Goal: Navigation & Orientation: Find specific page/section

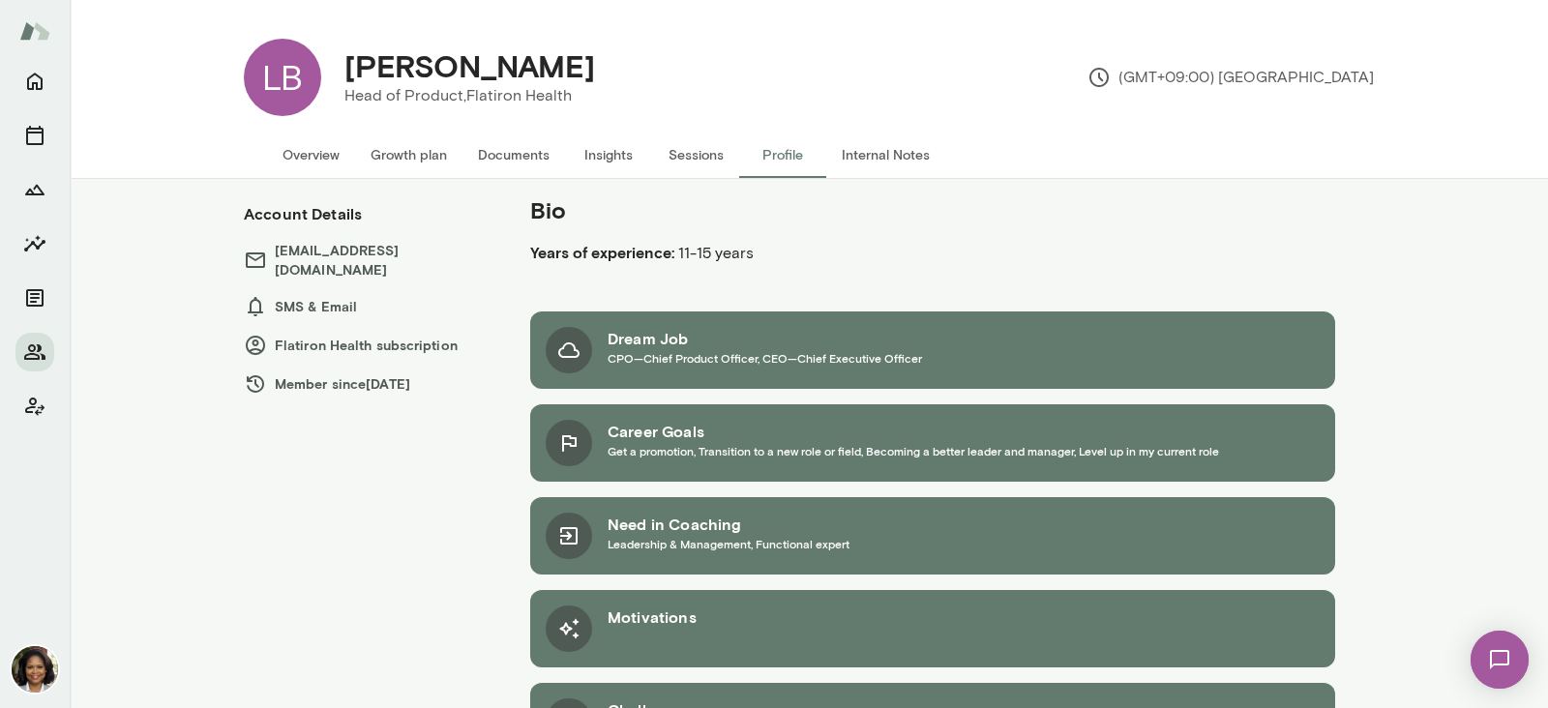
scroll to position [82, 0]
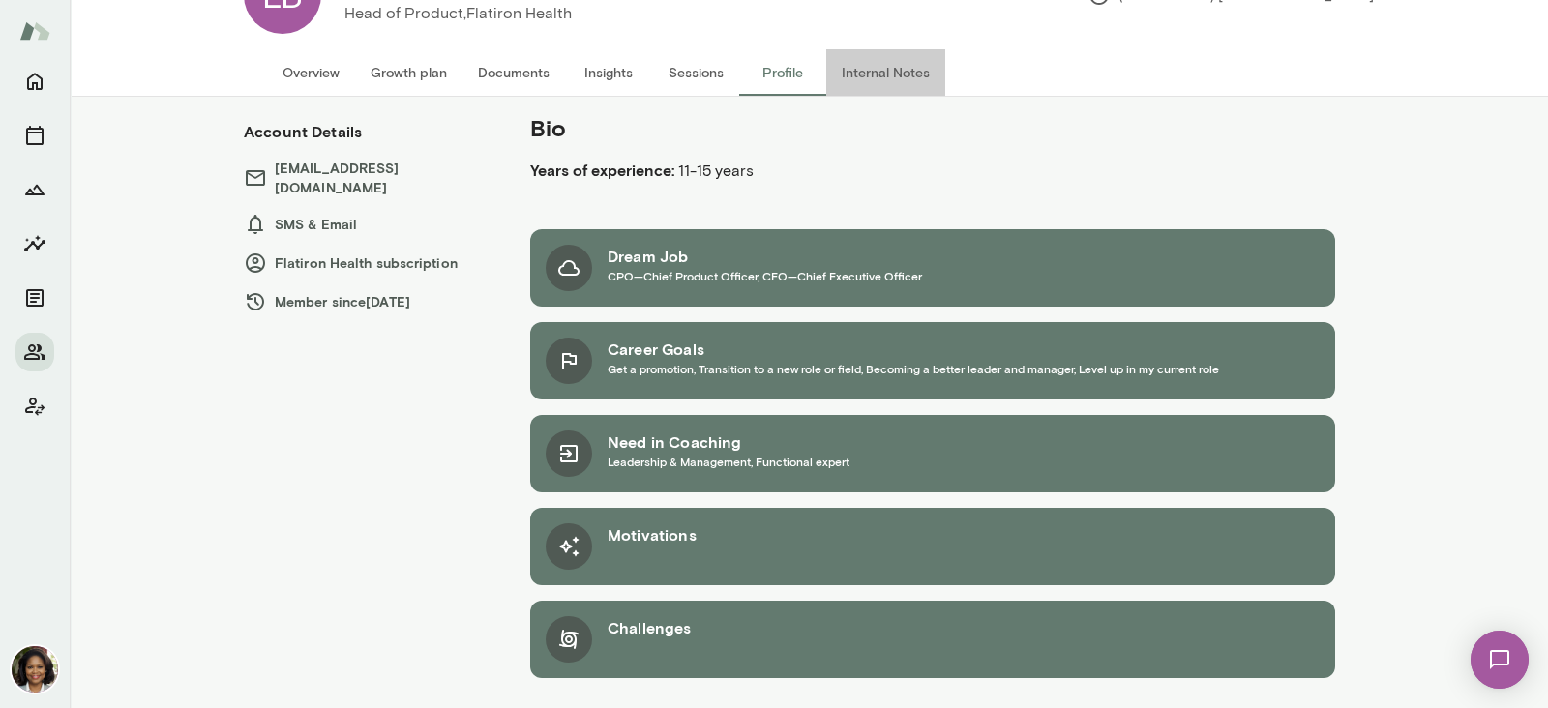
click at [875, 70] on button "Internal Notes" at bounding box center [885, 72] width 119 height 46
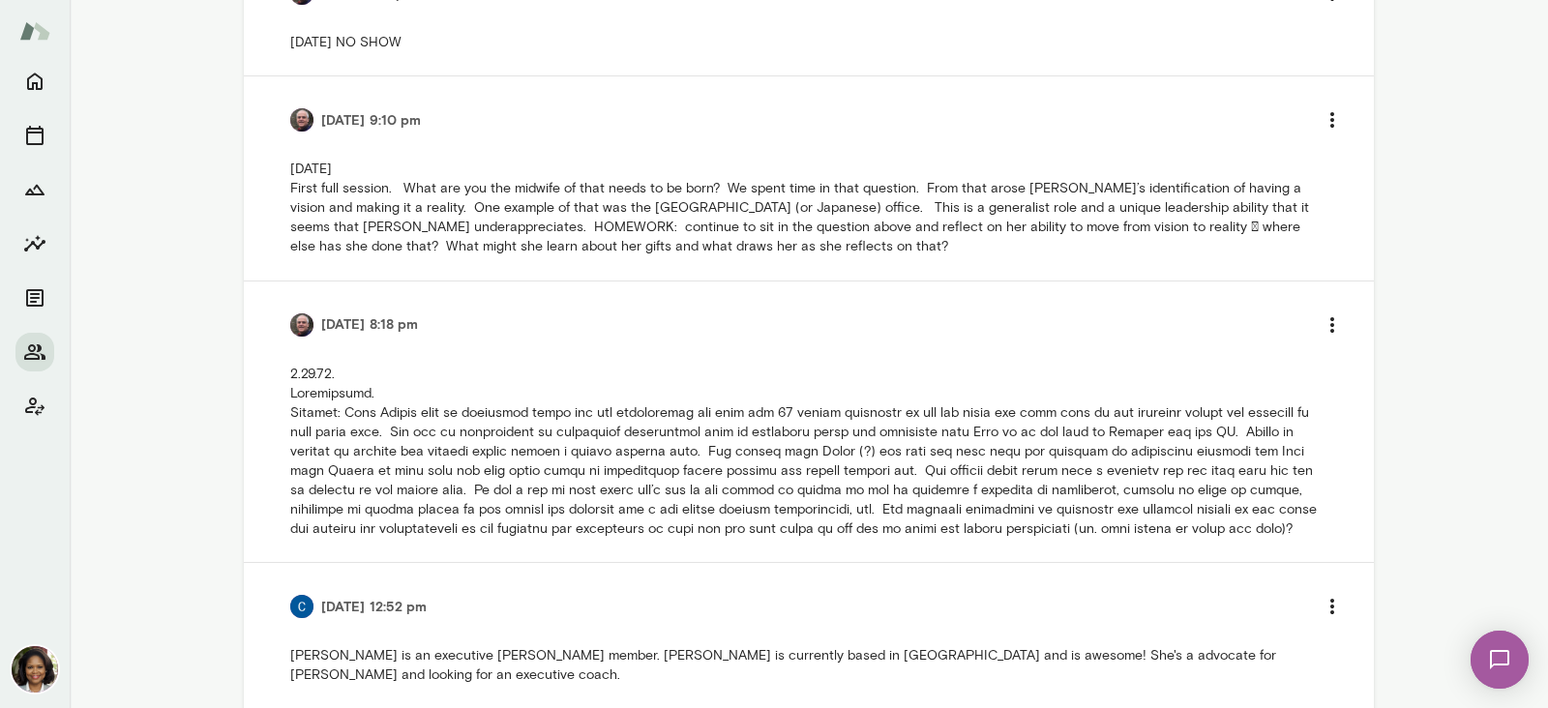
scroll to position [913, 0]
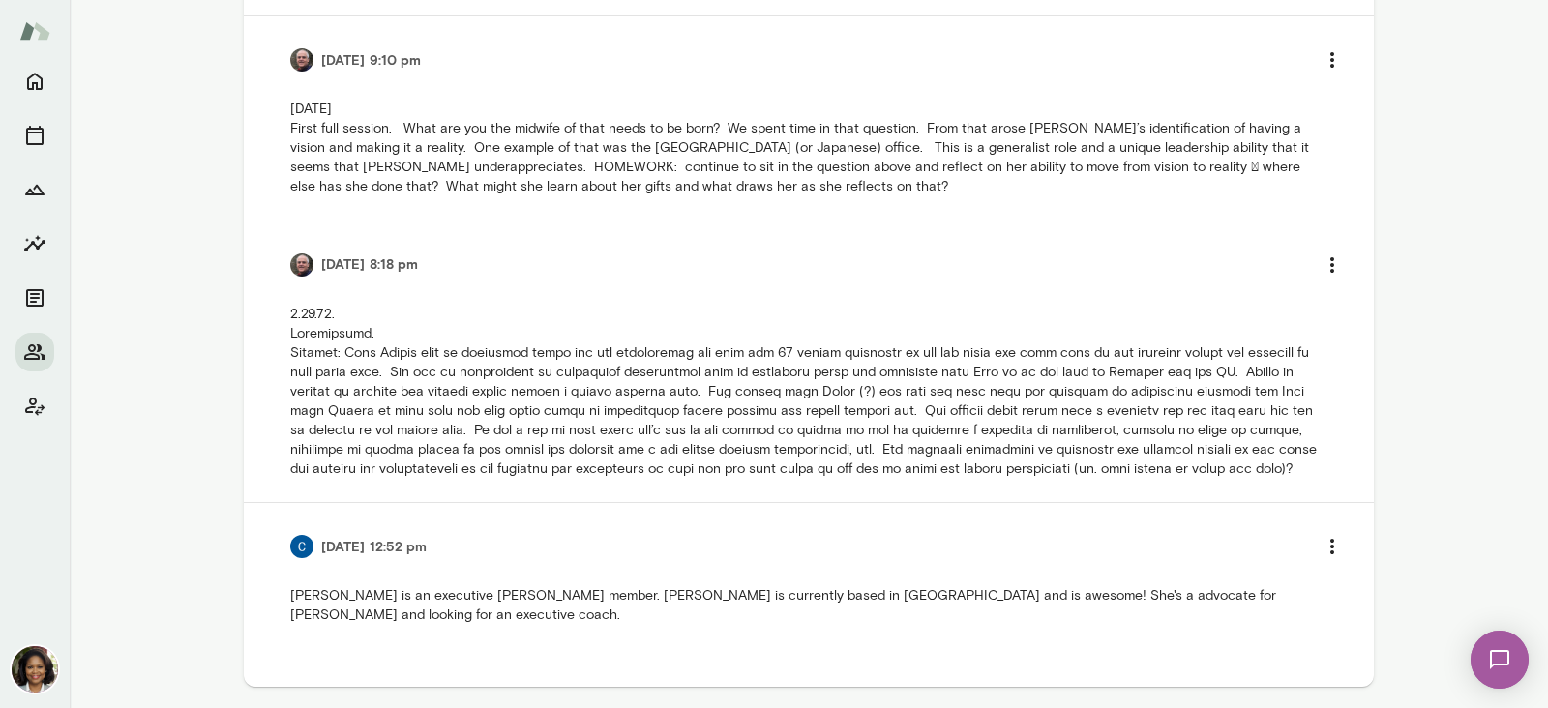
drag, startPoint x: 295, startPoint y: 264, endPoint x: 638, endPoint y: 288, distance: 344.3
click at [638, 288] on div "[DATE] 8:18 pm" at bounding box center [808, 362] width 1037 height 234
click at [773, 384] on p at bounding box center [808, 392] width 1037 height 174
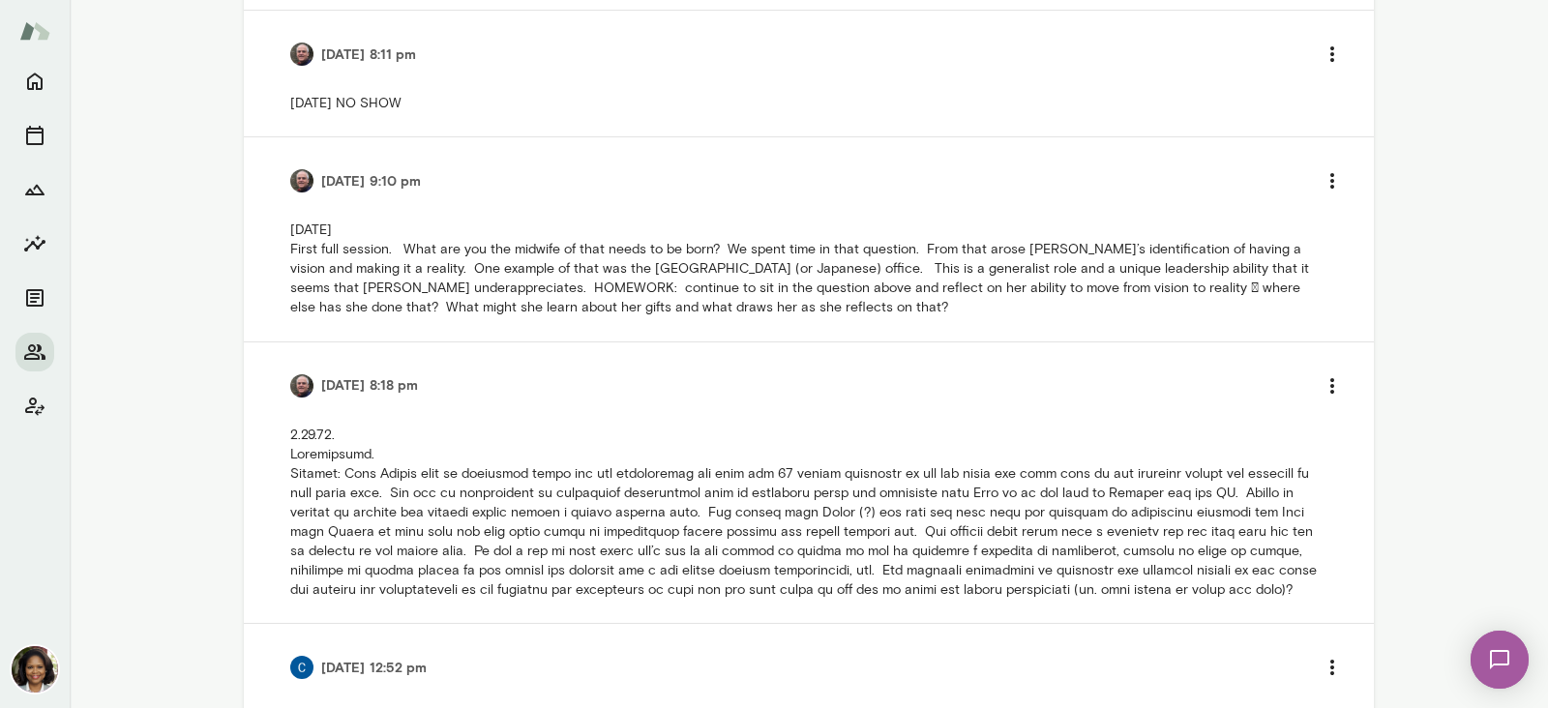
drag, startPoint x: 290, startPoint y: 178, endPoint x: 853, endPoint y: 279, distance: 571.9
click at [853, 279] on p "[DATE] First full session. What are you the midwife of that needs to be born? W…" at bounding box center [808, 269] width 1037 height 97
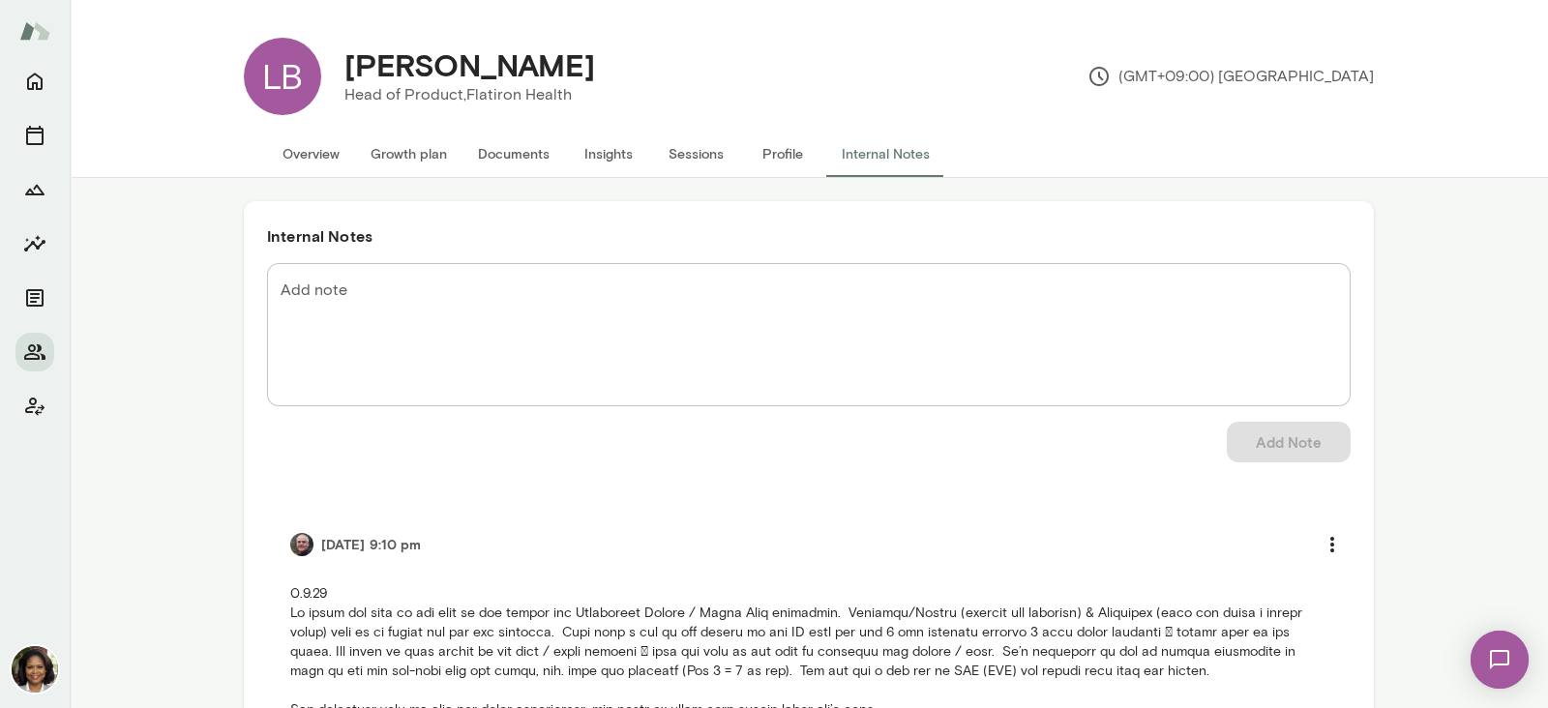
scroll to position [0, 0]
click at [770, 143] on button "Profile" at bounding box center [782, 155] width 87 height 46
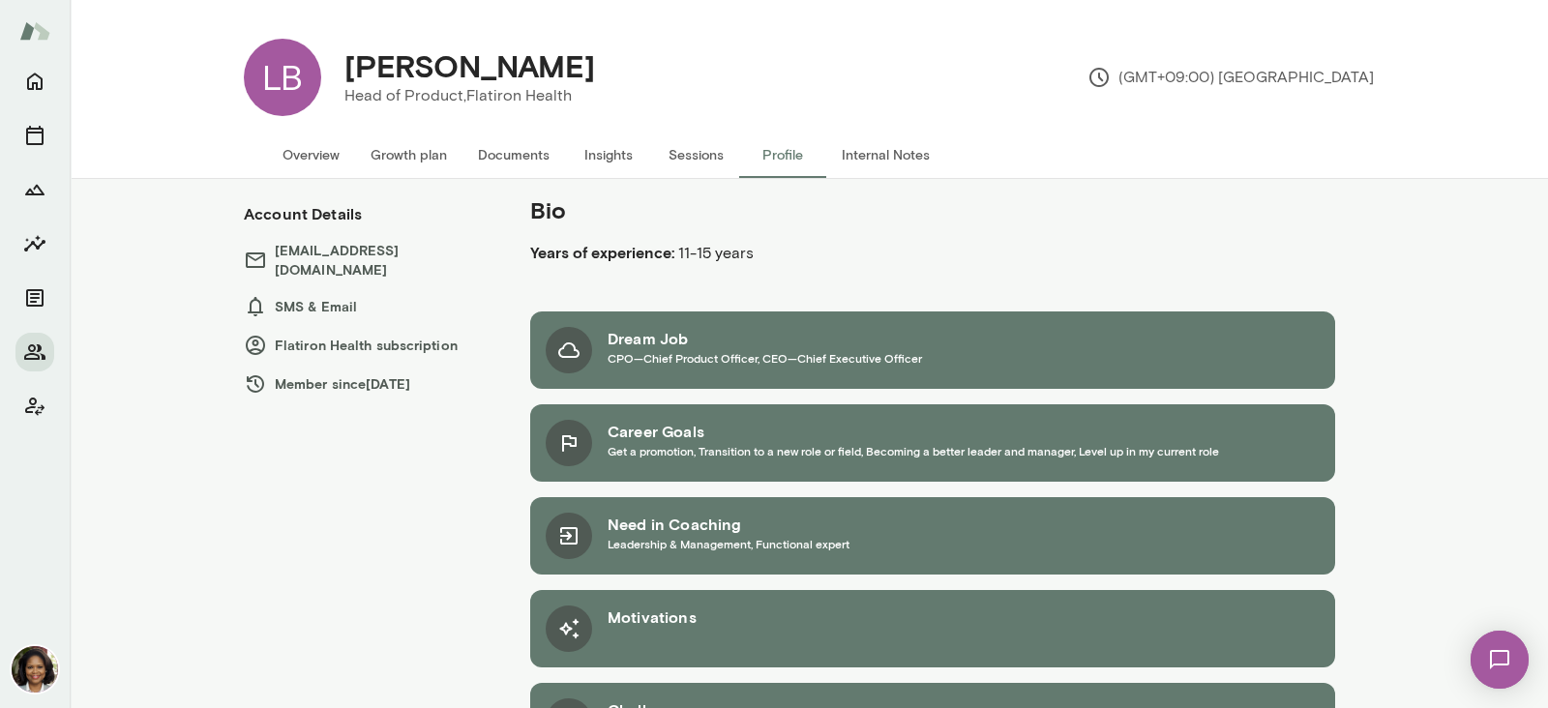
click at [681, 134] on button "Sessions" at bounding box center [695, 155] width 87 height 46
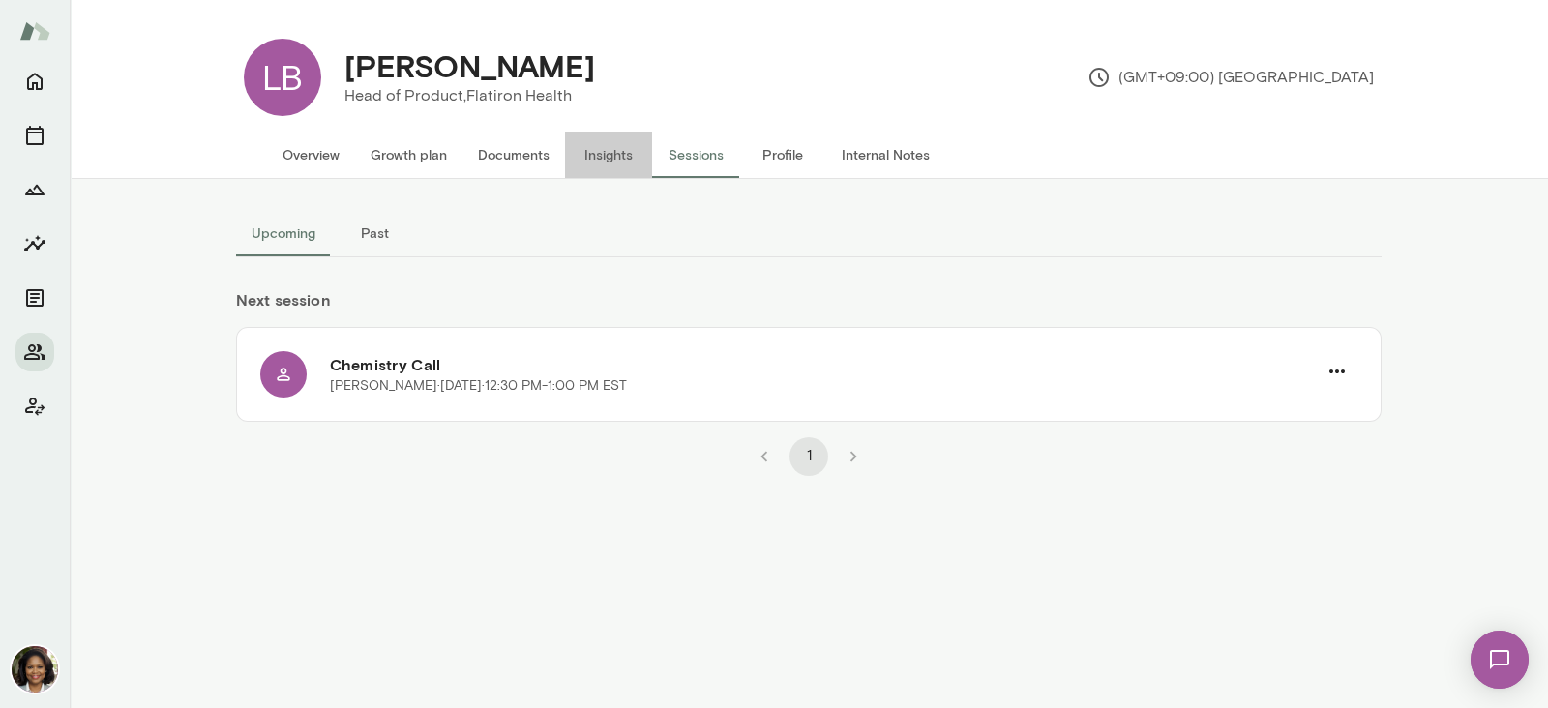
click at [603, 143] on button "Insights" at bounding box center [608, 155] width 87 height 46
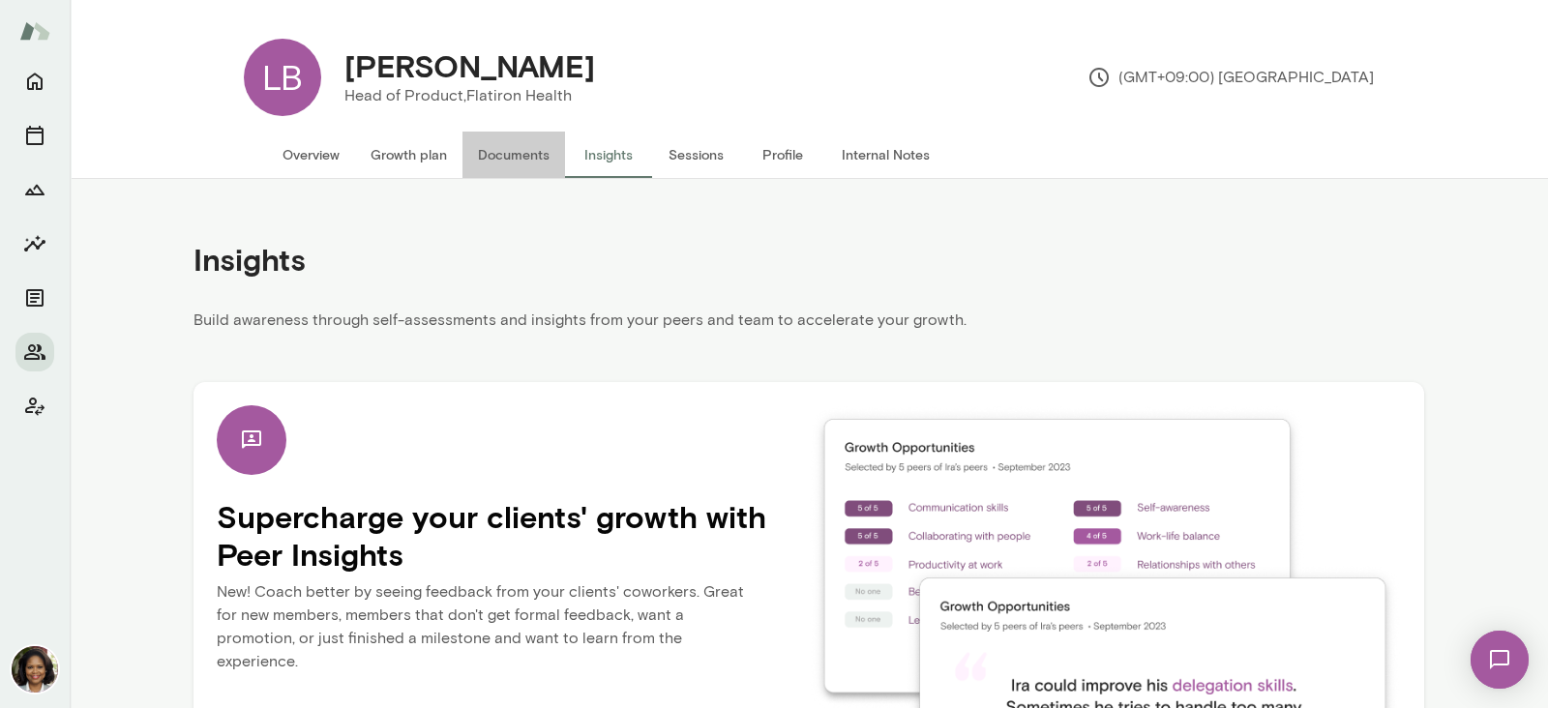
click at [518, 145] on button "Documents" at bounding box center [513, 155] width 103 height 46
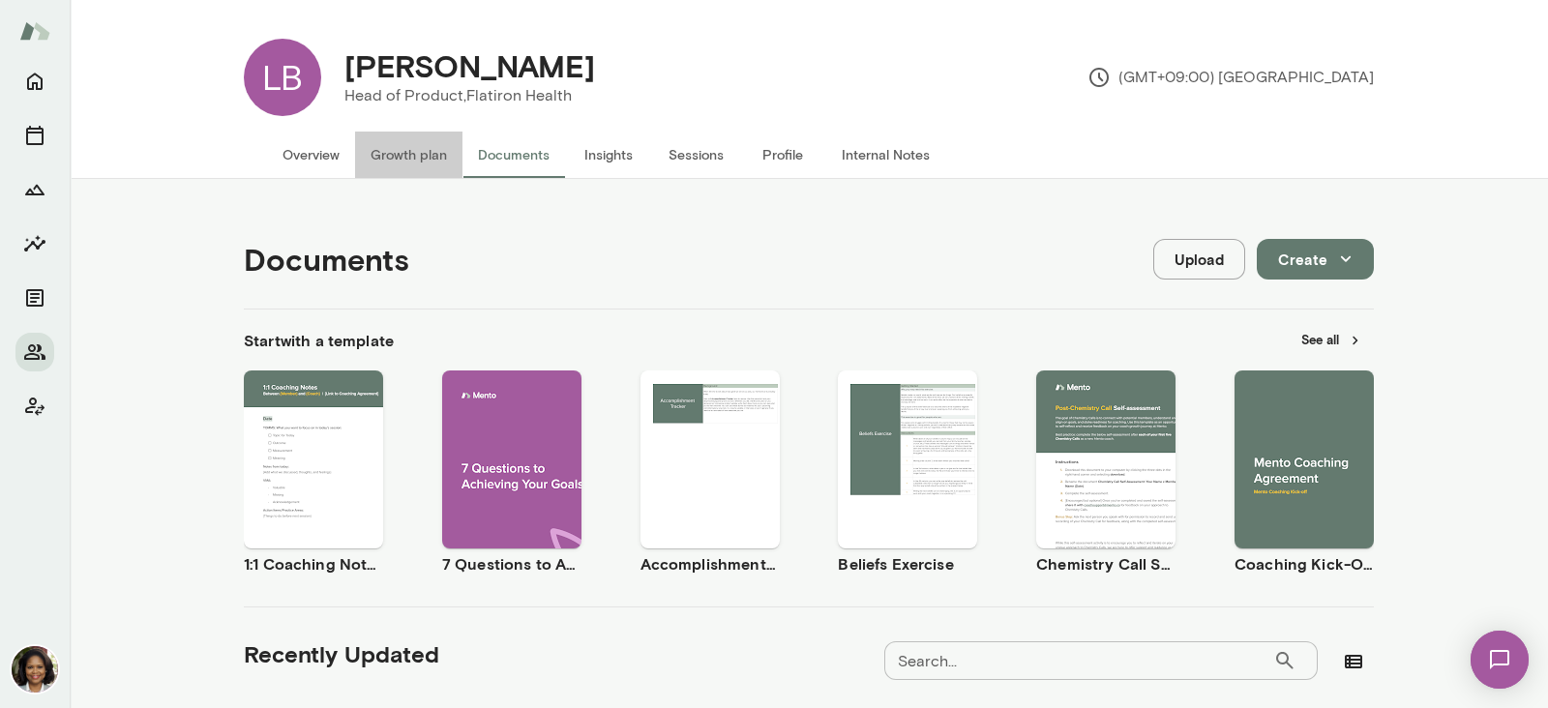
click at [387, 153] on button "Growth plan" at bounding box center [408, 155] width 107 height 46
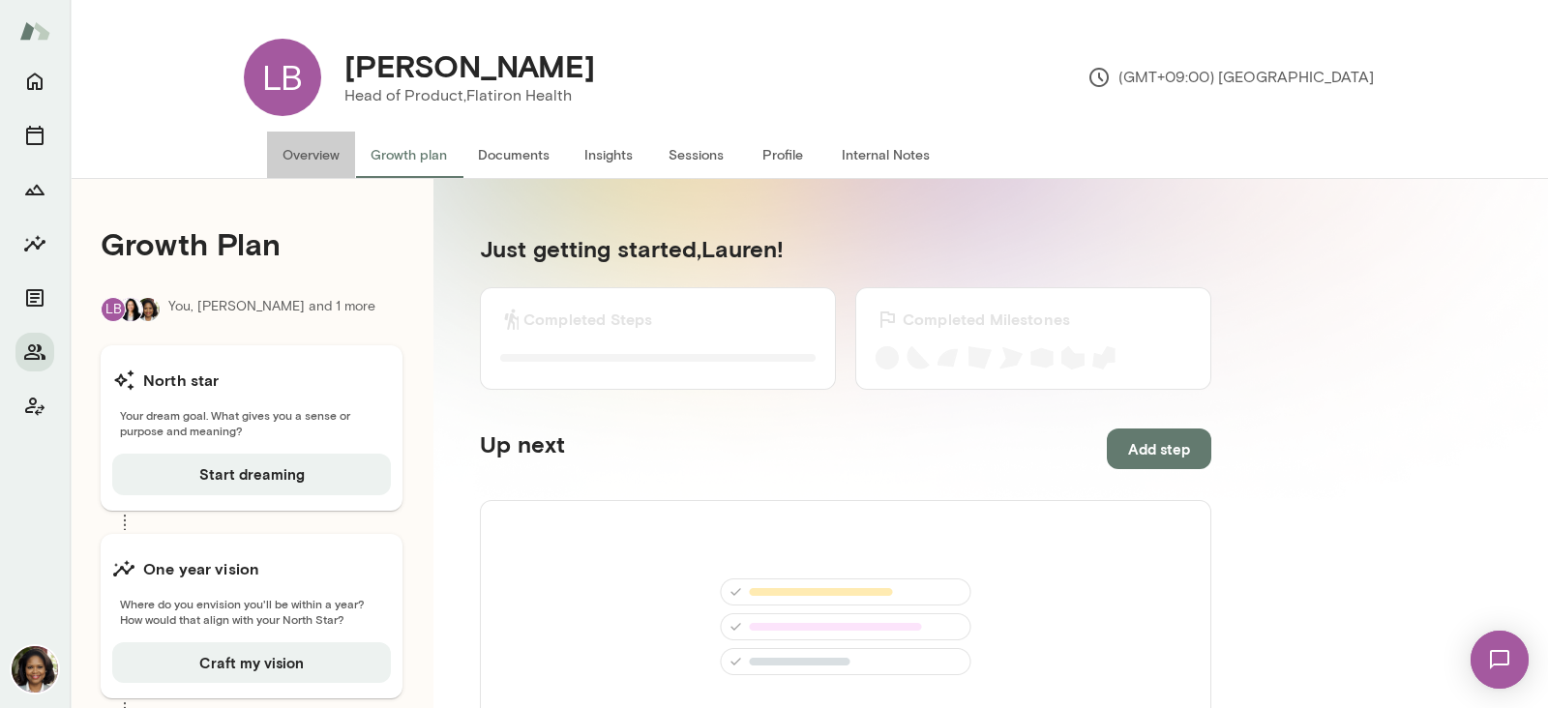
click at [308, 150] on button "Overview" at bounding box center [311, 155] width 88 height 46
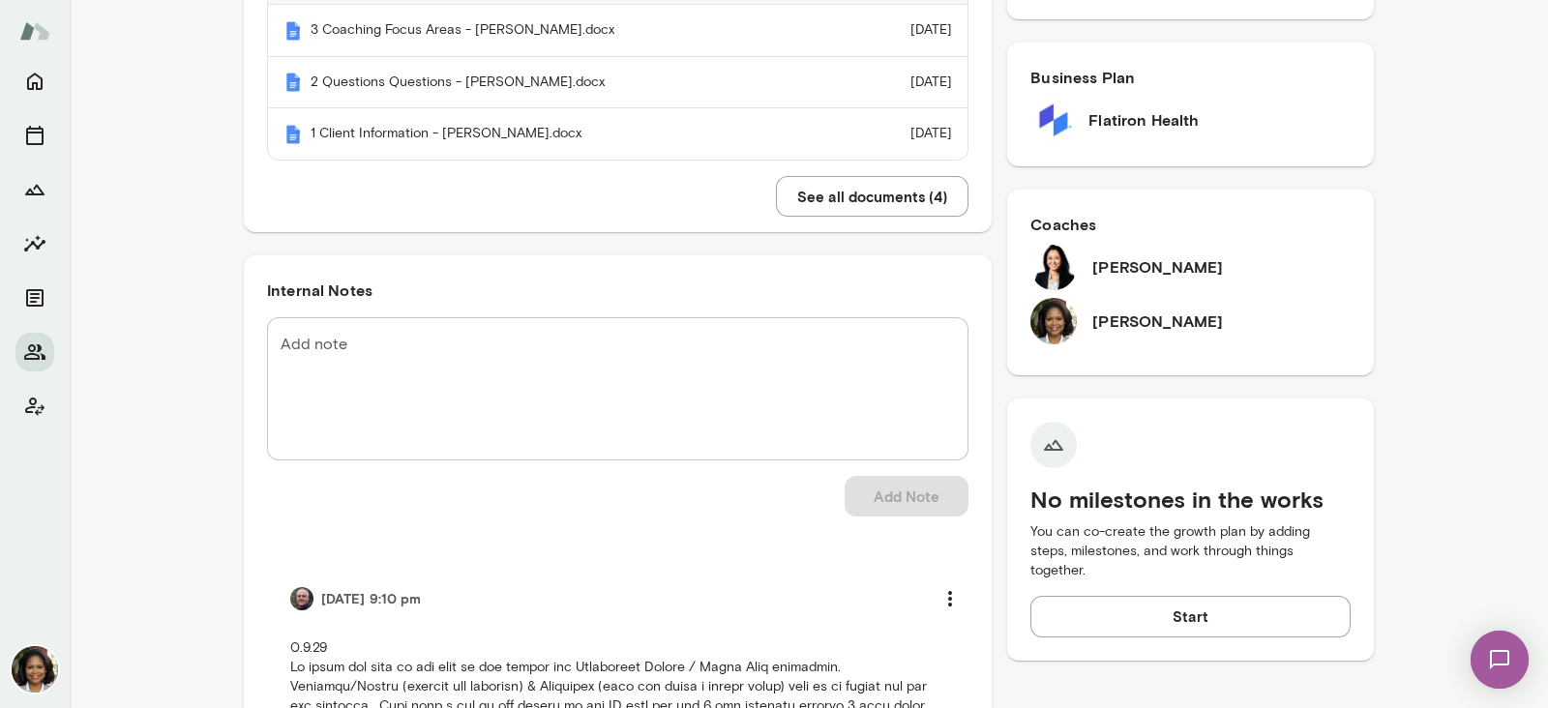
scroll to position [363, 0]
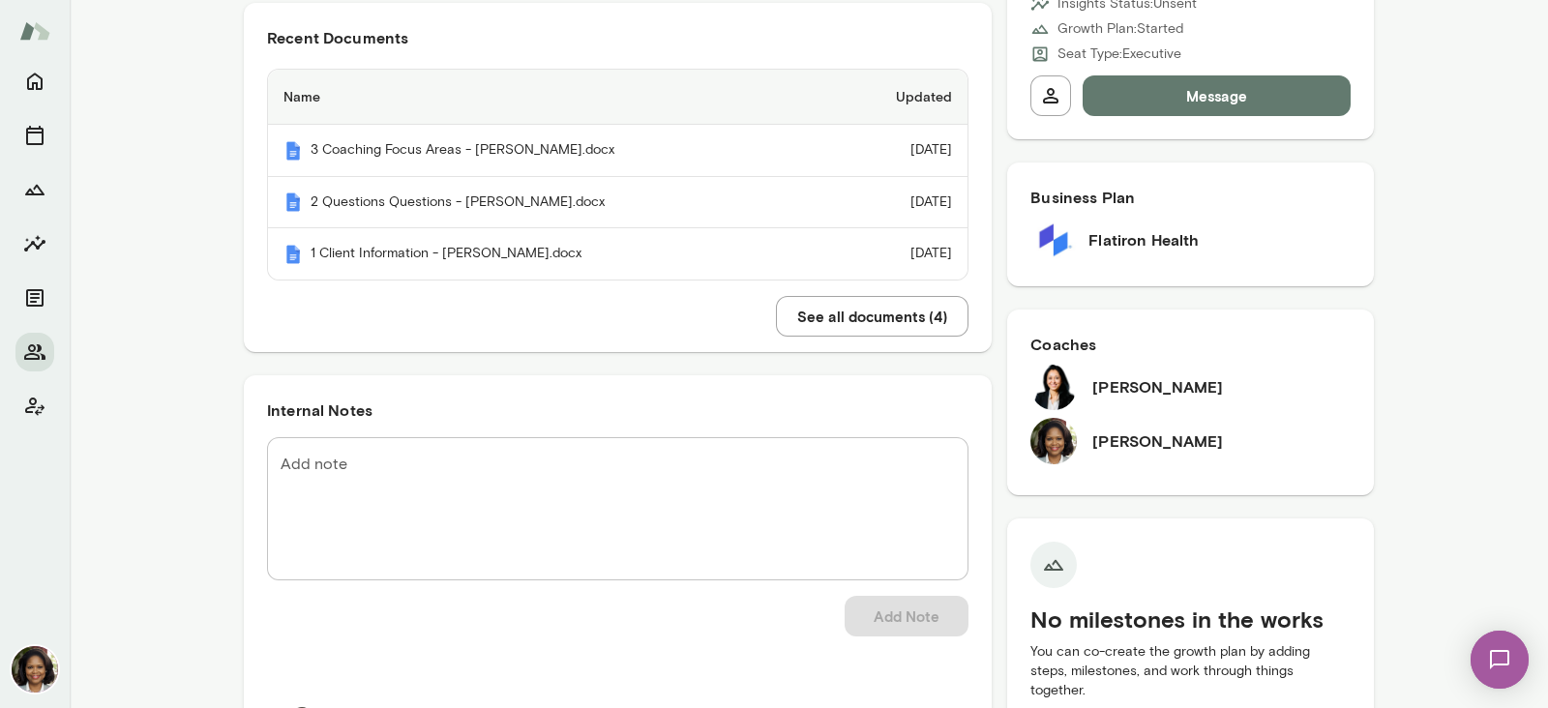
click at [803, 312] on button "See all documents ( 4 )" at bounding box center [872, 316] width 193 height 41
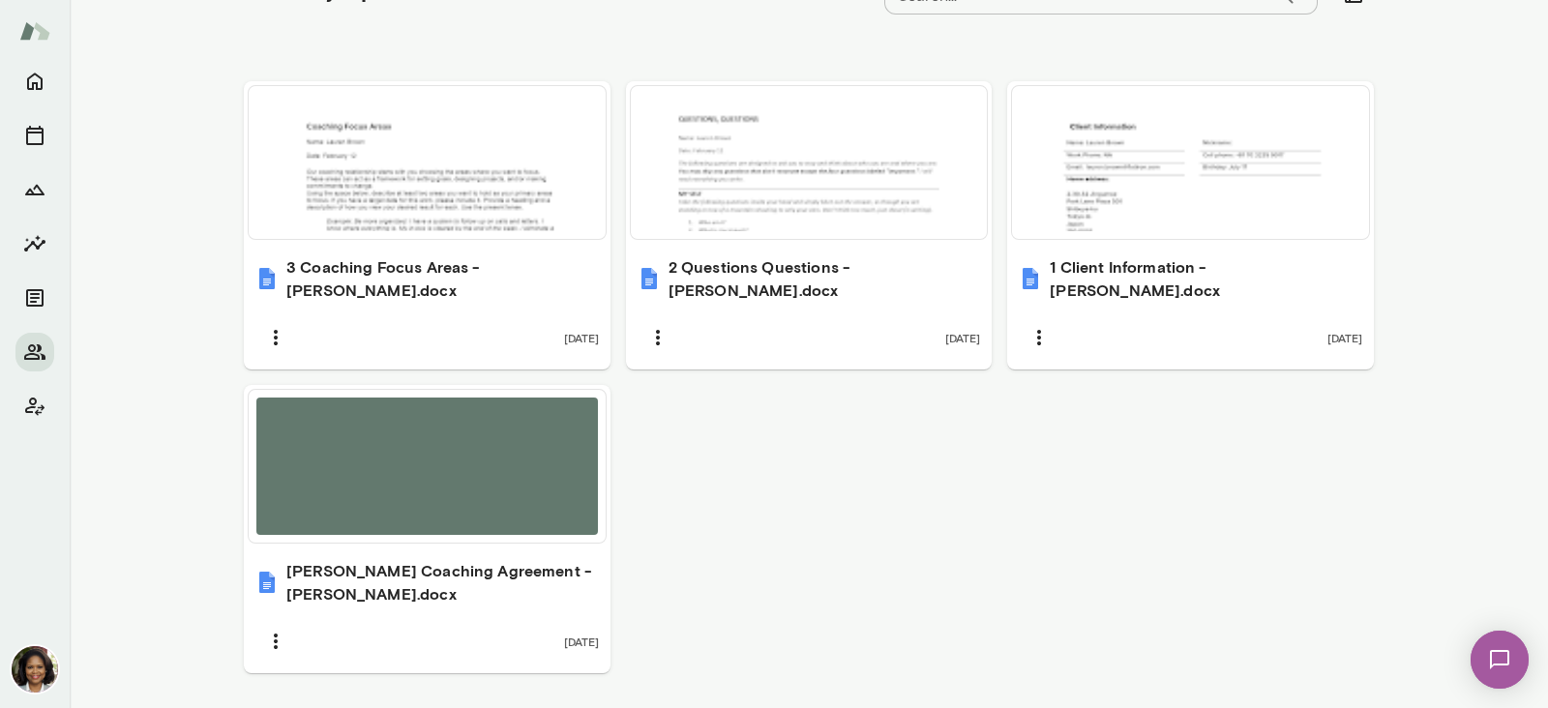
scroll to position [675, 0]
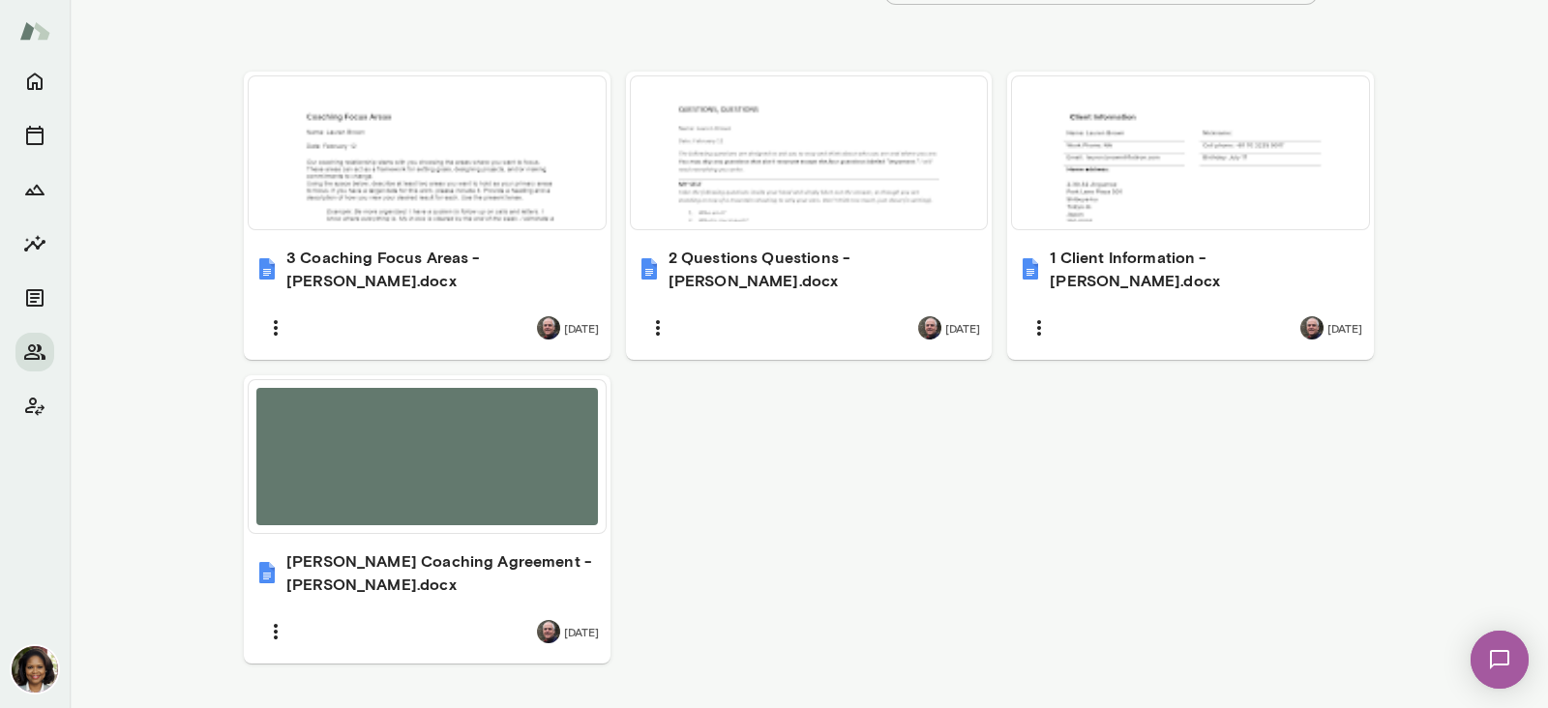
click at [527, 616] on div "[DATE]" at bounding box center [426, 631] width 343 height 41
click at [1142, 273] on div "1 Client Information - [PERSON_NAME].docx [DATE]" at bounding box center [1190, 297] width 367 height 126
